Goal: Navigation & Orientation: Understand site structure

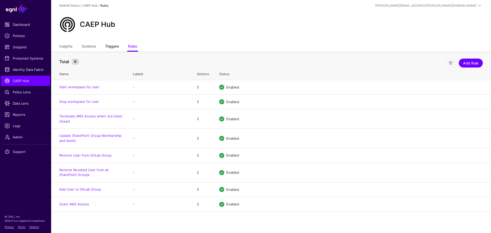
click at [115, 47] on link "Triggers" at bounding box center [112, 47] width 14 height 10
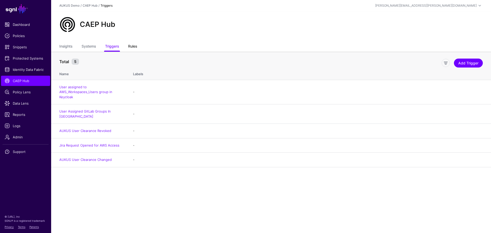
click at [134, 45] on link "Rules" at bounding box center [132, 47] width 9 height 10
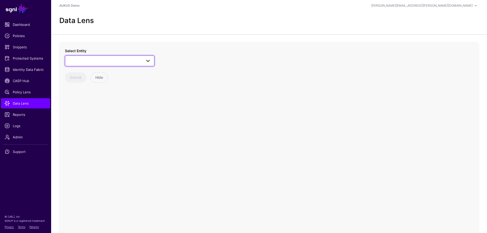
click at [119, 60] on span at bounding box center [109, 61] width 83 height 6
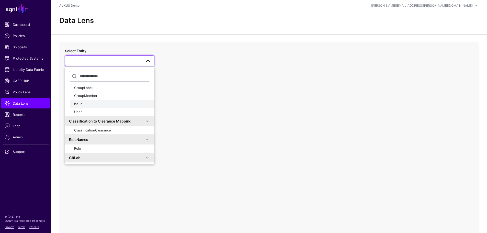
scroll to position [144, 0]
click at [84, 114] on div "User" at bounding box center [112, 112] width 76 height 5
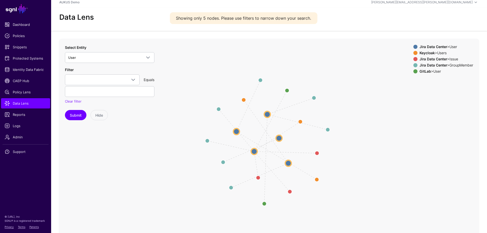
scroll to position [3, 0]
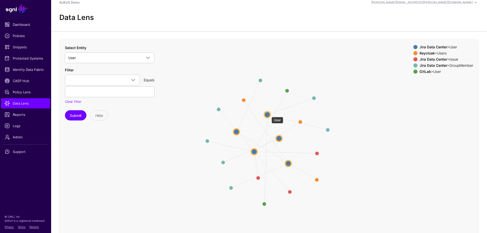
click at [269, 114] on circle at bounding box center [267, 114] width 6 height 6
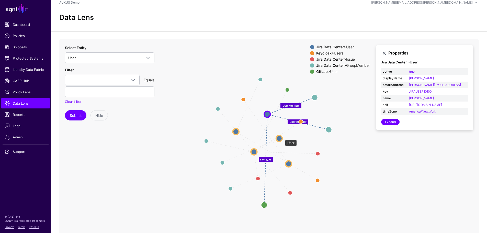
click at [279, 137] on circle at bounding box center [279, 138] width 6 height 6
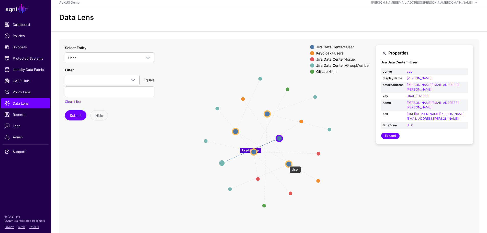
click at [288, 164] on circle at bounding box center [289, 164] width 6 height 6
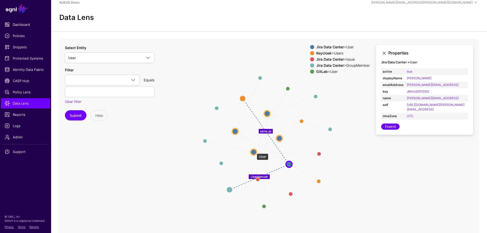
click at [254, 151] on circle at bounding box center [253, 152] width 6 height 6
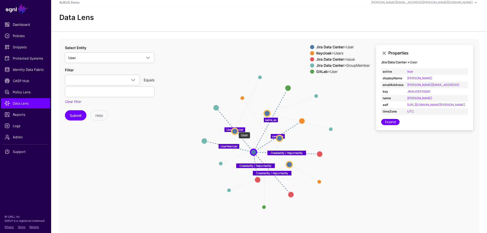
click at [236, 129] on circle at bounding box center [234, 131] width 6 height 6
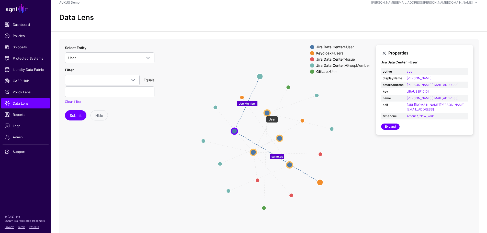
click at [265, 112] on circle at bounding box center [267, 113] width 6 height 6
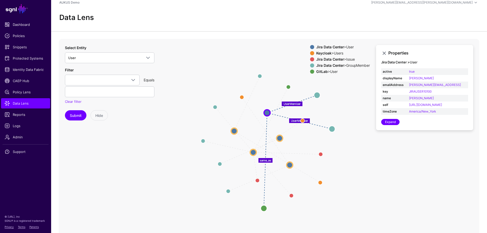
click at [159, 57] on icon "UserMember same_as UserMember same_as UserMember CreatedBy / ReportedBy Created…" at bounding box center [269, 141] width 420 height 204
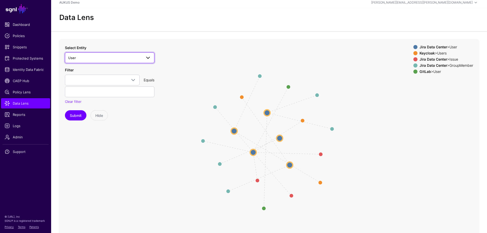
click at [150, 60] on span at bounding box center [148, 58] width 6 height 6
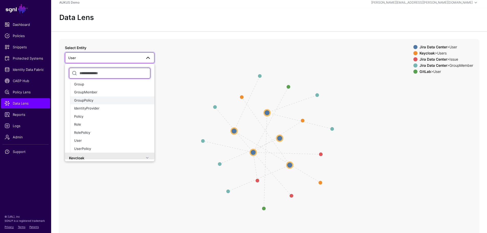
scroll to position [20, 0]
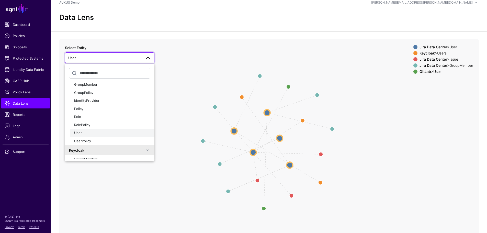
click at [98, 133] on div "User" at bounding box center [112, 132] width 76 height 5
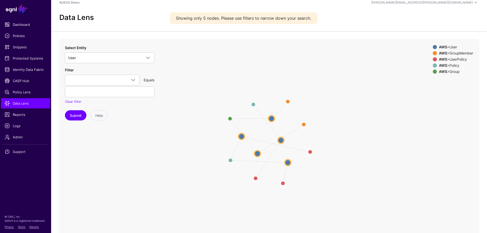
click at [271, 119] on circle at bounding box center [271, 118] width 6 height 6
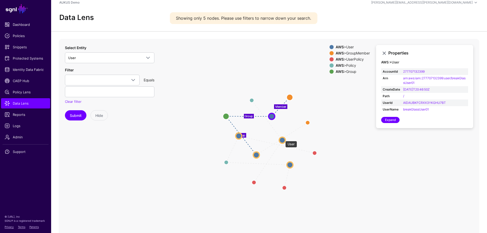
click at [283, 138] on circle at bounding box center [282, 140] width 6 height 6
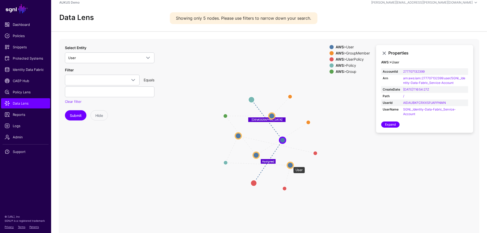
click at [290, 164] on circle at bounding box center [290, 165] width 6 height 6
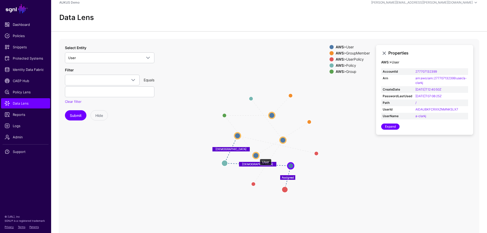
click at [257, 156] on circle at bounding box center [256, 155] width 6 height 6
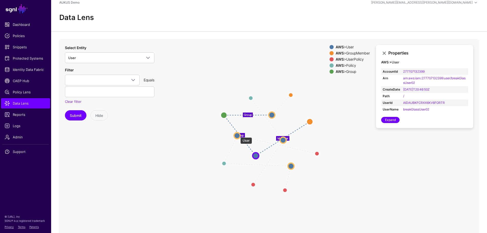
click at [238, 135] on circle at bounding box center [237, 135] width 6 height 6
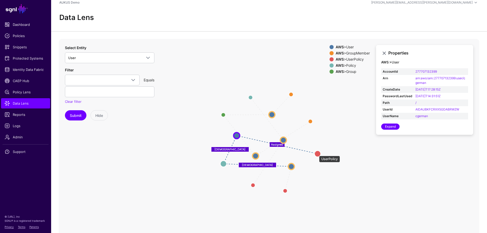
click at [316, 153] on circle at bounding box center [317, 153] width 6 height 6
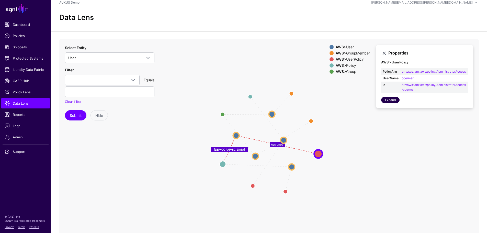
click at [389, 99] on link "Expand" at bounding box center [390, 100] width 18 height 6
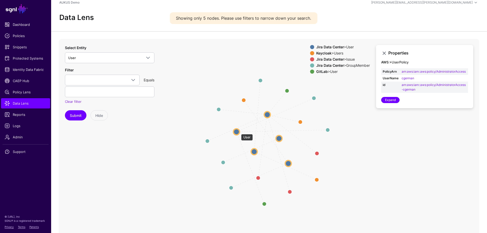
click at [238, 131] on circle at bounding box center [236, 132] width 6 height 6
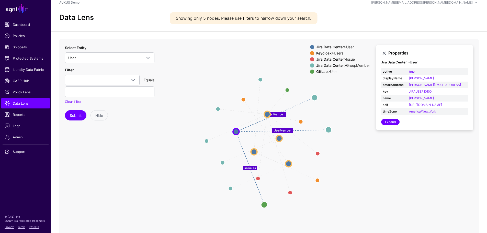
click at [253, 151] on circle at bounding box center [254, 151] width 6 height 6
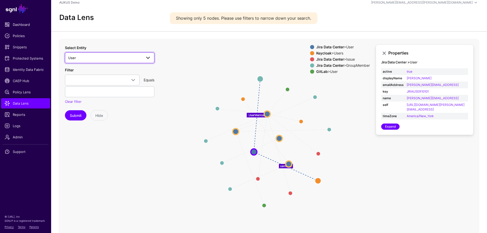
click at [139, 57] on span "User" at bounding box center [105, 58] width 74 height 6
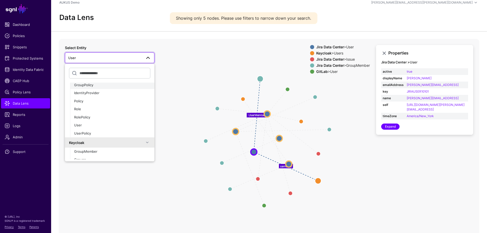
scroll to position [28, 0]
click at [94, 124] on div "User" at bounding box center [112, 124] width 76 height 5
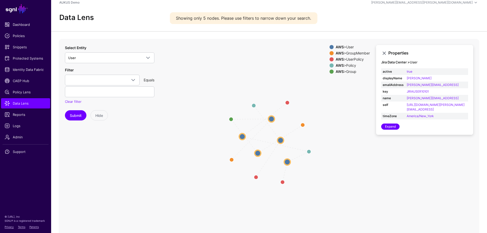
click at [240, 137] on circle at bounding box center [242, 136] width 6 height 6
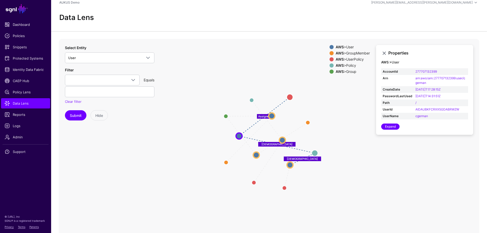
click at [174, 101] on icon "Assigned Member Group Member Group HasPolicy Assigned HasPolicy Assigned HasPol…" at bounding box center [269, 141] width 420 height 204
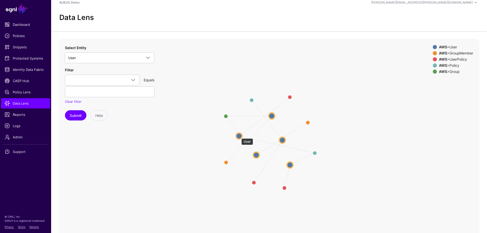
click at [239, 136] on circle at bounding box center [239, 136] width 6 height 6
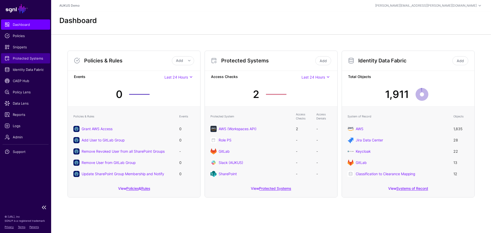
click at [31, 61] on link "Protected Systems" at bounding box center [25, 58] width 49 height 10
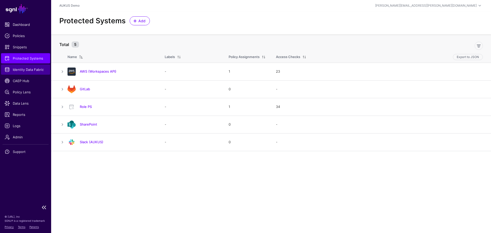
click at [25, 67] on span "Identity Data Fabric" at bounding box center [26, 69] width 42 height 5
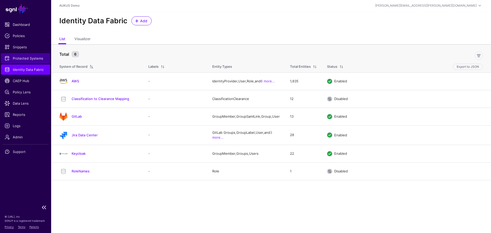
click at [29, 59] on span "Protected Systems" at bounding box center [26, 58] width 42 height 5
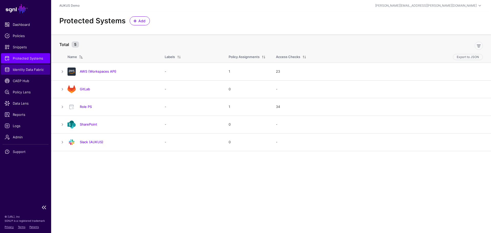
click at [25, 70] on span "Identity Data Fabric" at bounding box center [26, 69] width 42 height 5
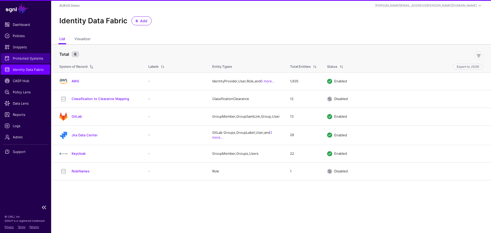
click at [32, 59] on span "Protected Systems" at bounding box center [26, 58] width 42 height 5
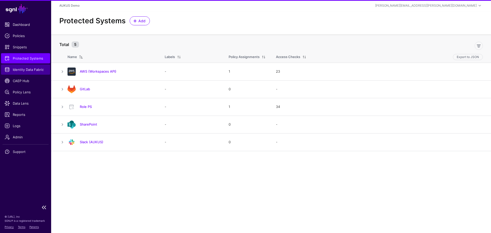
click at [32, 69] on span "Identity Data Fabric" at bounding box center [26, 69] width 42 height 5
